Goal: Navigation & Orientation: Understand site structure

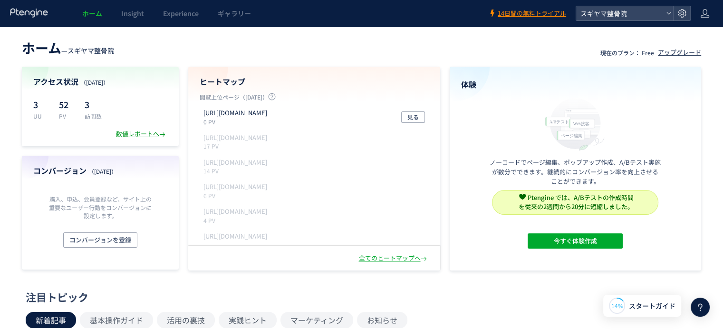
click at [126, 134] on div "数値レポートへ" at bounding box center [141, 133] width 51 height 9
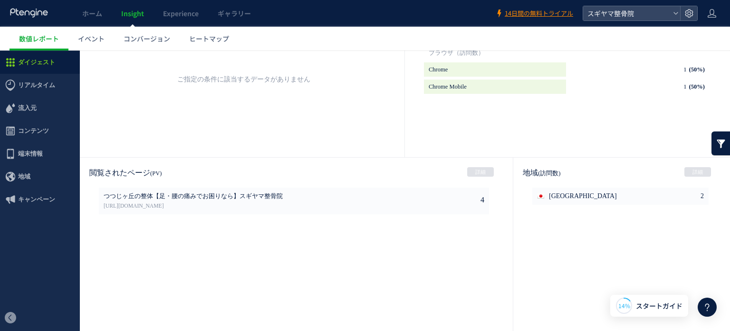
scroll to position [515, 0]
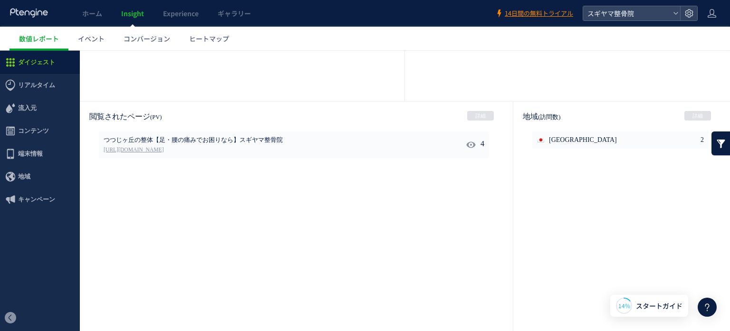
click at [174, 148] on link "[URL][DOMAIN_NAME]" at bounding box center [251, 150] width 295 height 9
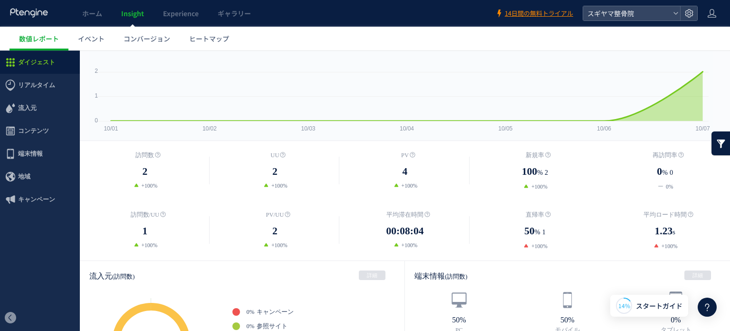
scroll to position [40, 0]
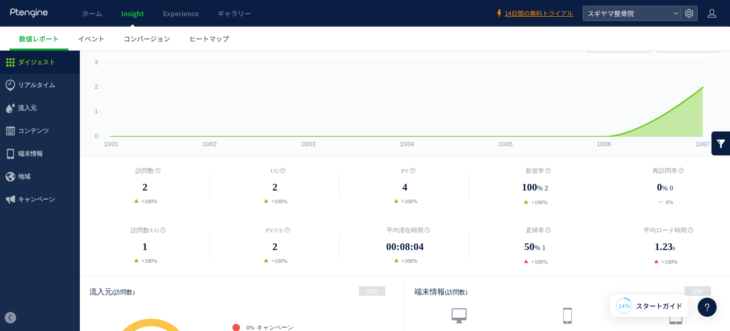
drag, startPoint x: 660, startPoint y: 144, endPoint x: 611, endPoint y: 149, distance: 49.3
click at [602, 149] on rect at bounding box center [401, 107] width 624 height 98
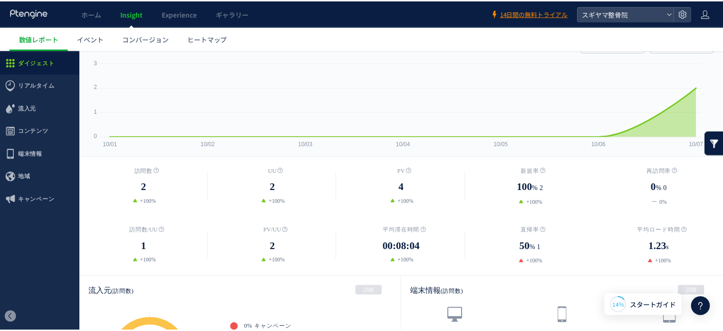
scroll to position [0, 0]
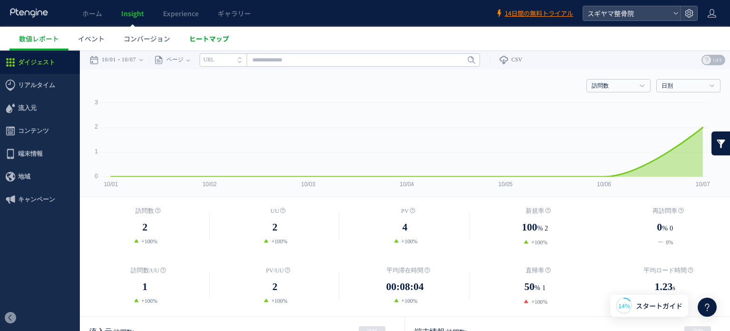
click at [203, 39] on span "ヒートマップ" at bounding box center [209, 39] width 40 height 10
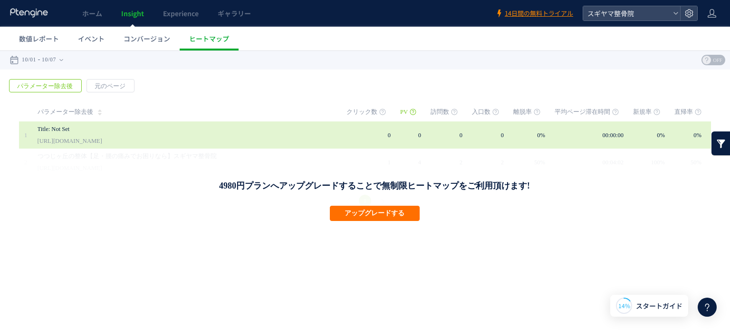
click at [92, 133] on link "Title: Not Set" at bounding box center [178, 128] width 281 height 11
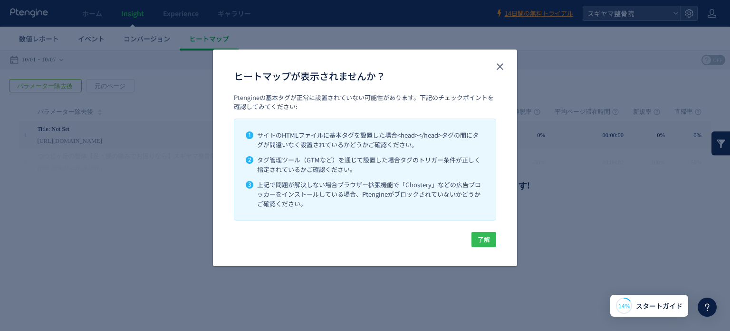
click at [481, 242] on span "了解" at bounding box center [484, 239] width 12 height 15
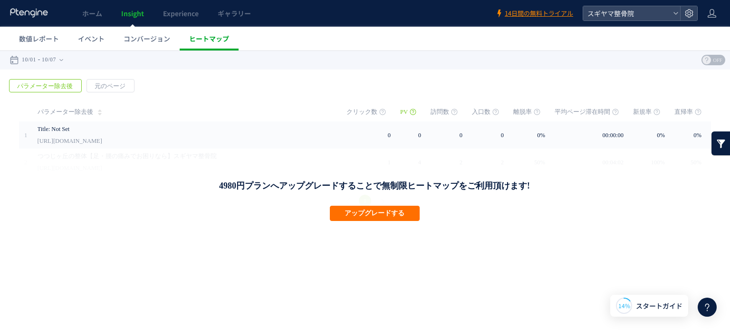
click at [200, 36] on span "ヒートマップ" at bounding box center [209, 39] width 40 height 10
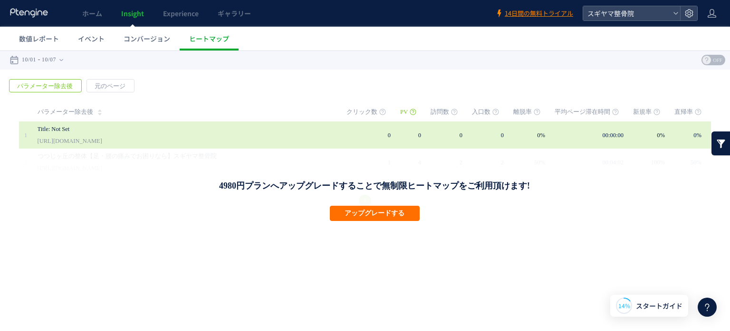
click at [71, 127] on link "Title: Not Set" at bounding box center [178, 128] width 281 height 11
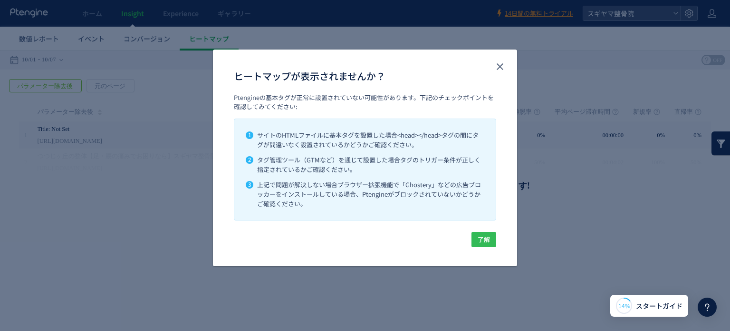
click at [485, 240] on span "了解" at bounding box center [484, 239] width 12 height 15
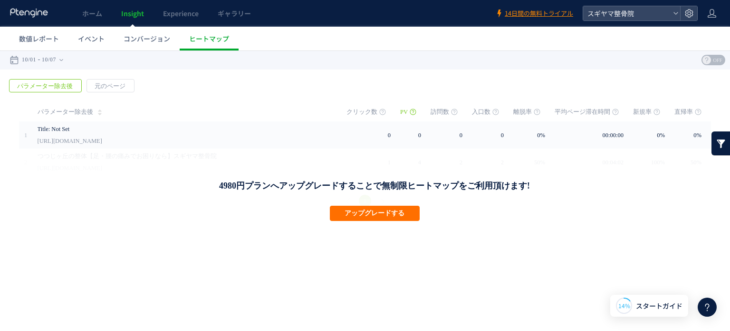
click at [711, 62] on span "OFF" at bounding box center [718, 60] width 14 height 10
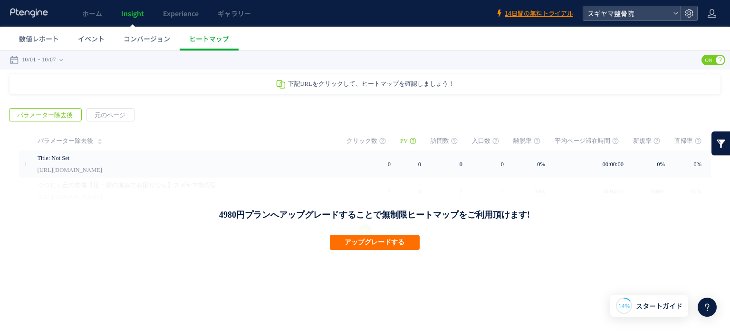
click at [711, 62] on span "ON" at bounding box center [709, 60] width 14 height 10
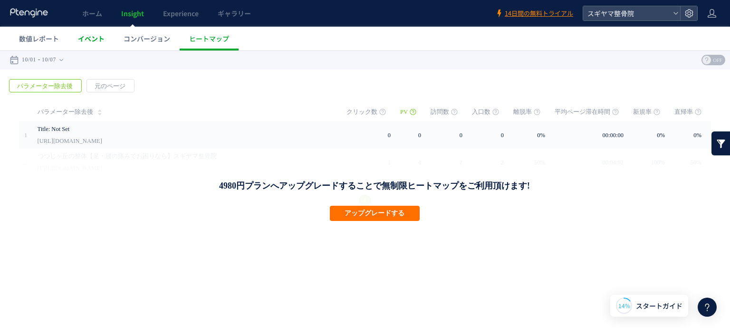
click at [88, 38] on span "イベント" at bounding box center [91, 39] width 27 height 10
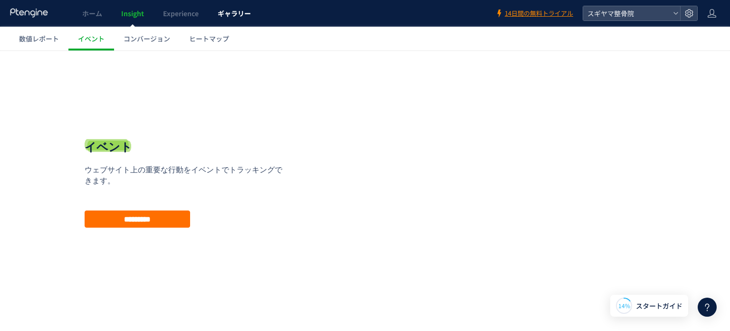
click at [225, 17] on span "ギャラリー" at bounding box center [234, 14] width 33 height 10
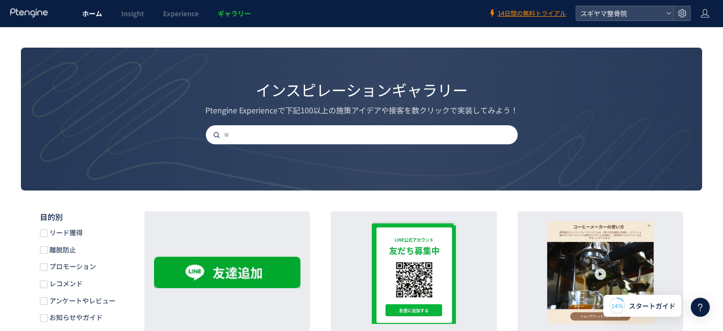
click at [96, 11] on span "ホーム" at bounding box center [92, 14] width 20 height 10
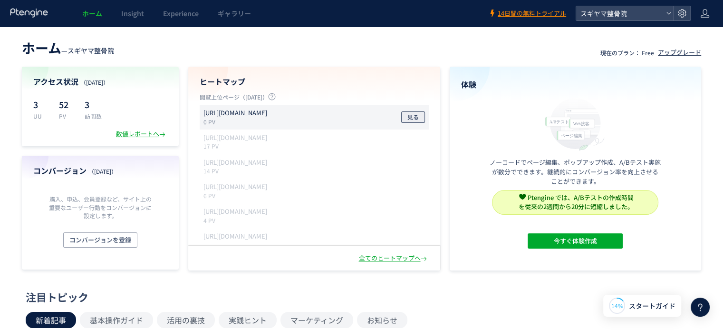
click at [413, 115] on span "見る" at bounding box center [413, 116] width 11 height 11
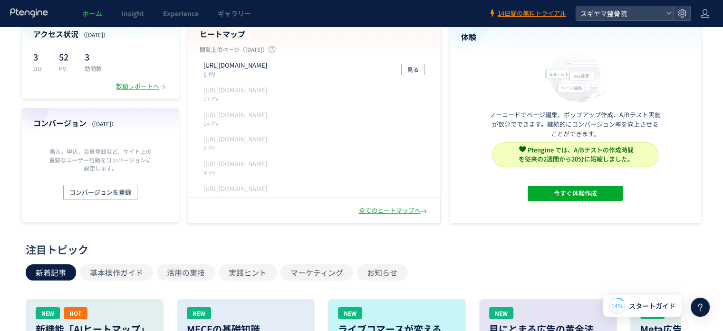
scroll to position [79, 0]
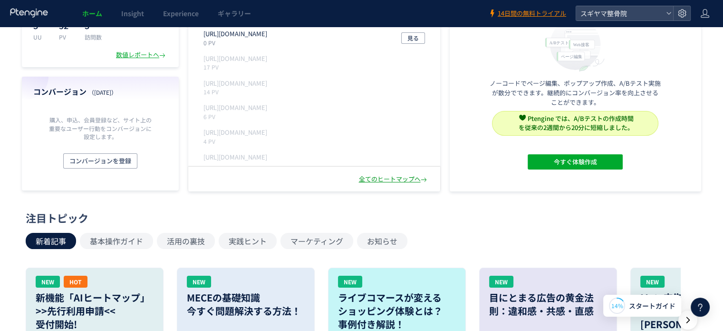
click at [379, 180] on div "全てのヒートマップへ" at bounding box center [394, 179] width 70 height 9
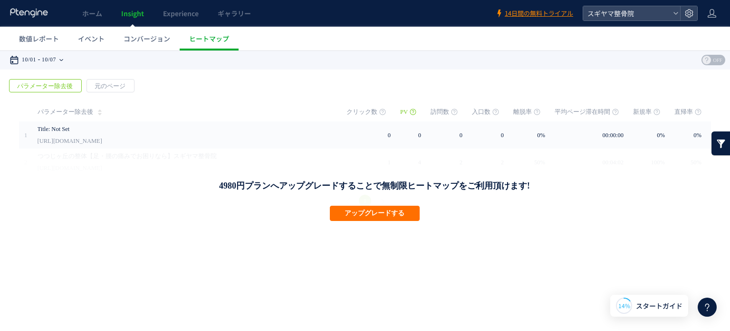
click at [63, 59] on icon at bounding box center [61, 60] width 4 height 2
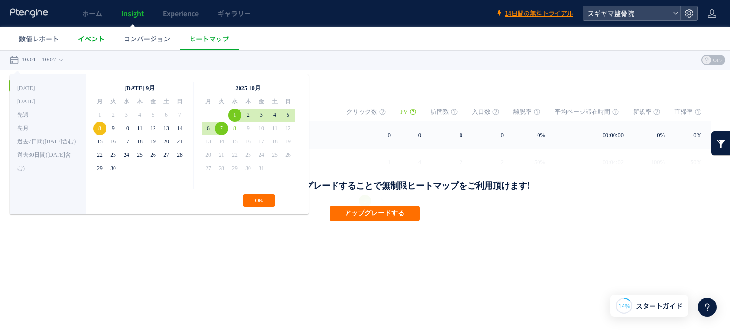
click at [95, 38] on span "イベント" at bounding box center [91, 39] width 27 height 10
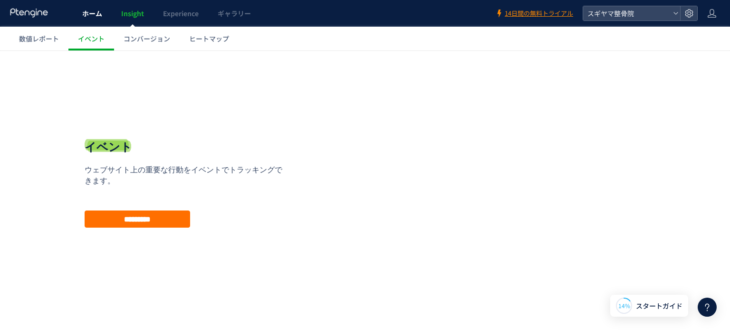
click at [93, 14] on span "ホーム" at bounding box center [92, 14] width 20 height 10
